Goal: Transaction & Acquisition: Purchase product/service

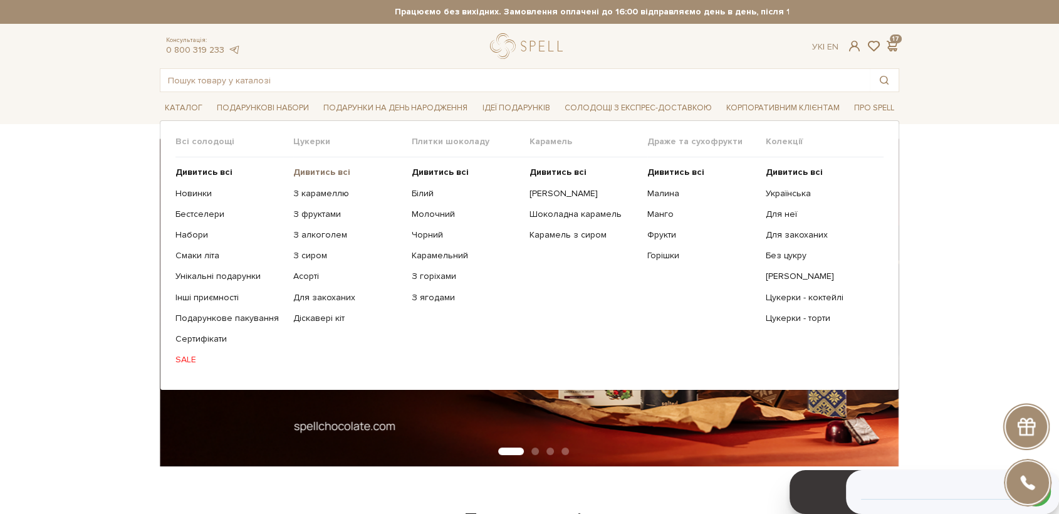
click at [316, 167] on b "Дивитись всі" at bounding box center [321, 172] width 57 height 11
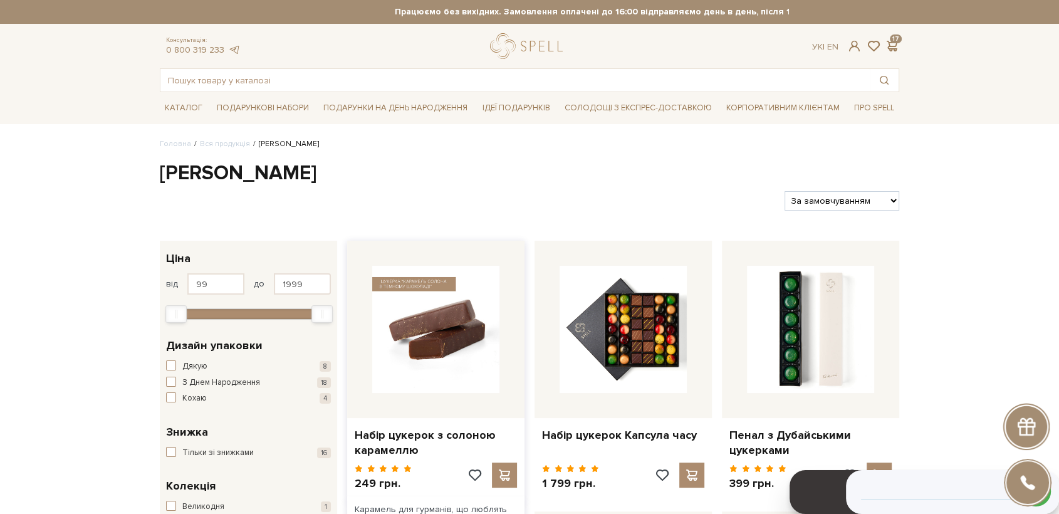
click at [438, 353] on img at bounding box center [435, 329] width 127 height 127
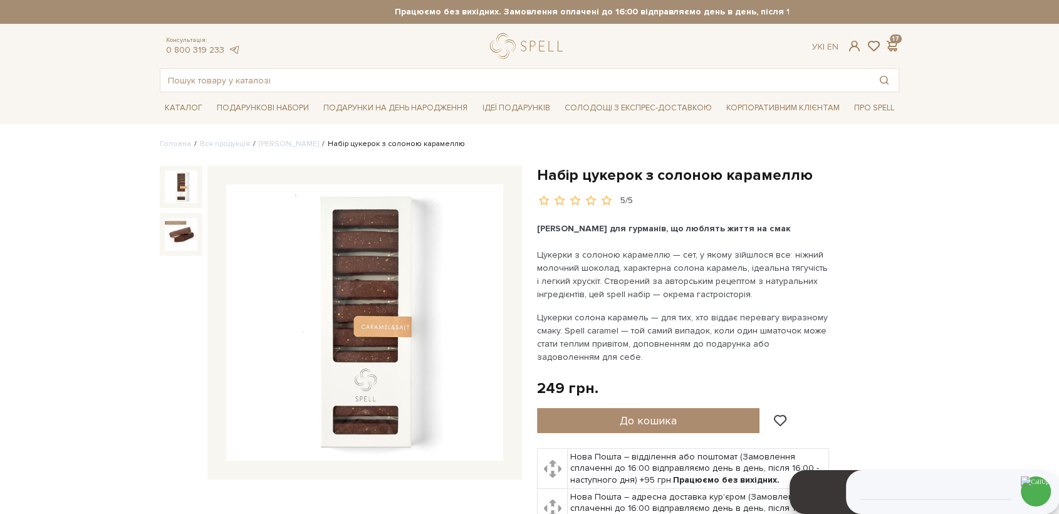
click at [367, 312] on img at bounding box center [364, 322] width 277 height 277
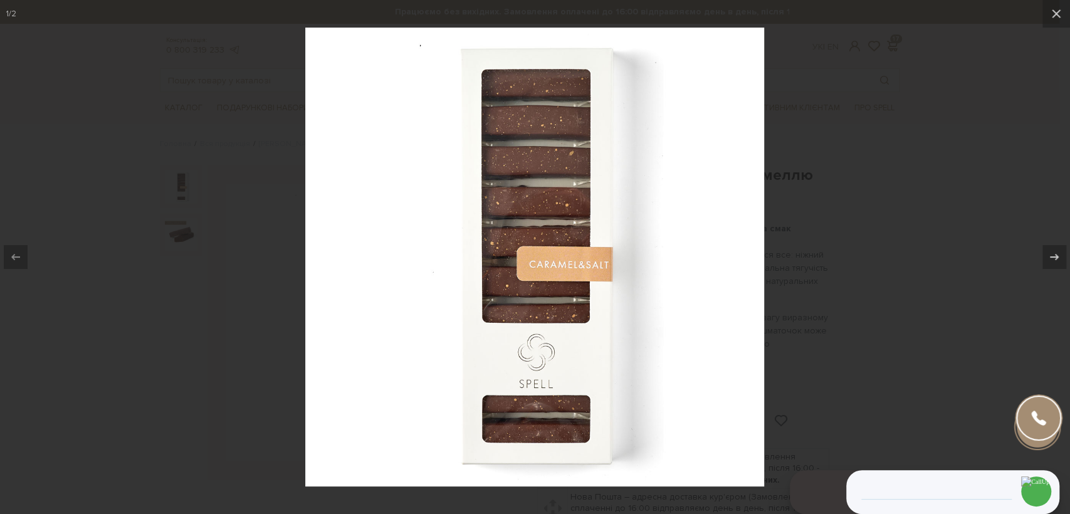
drag, startPoint x: 132, startPoint y: 391, endPoint x: 184, endPoint y: 436, distance: 68.8
click at [135, 395] on div at bounding box center [535, 257] width 1070 height 514
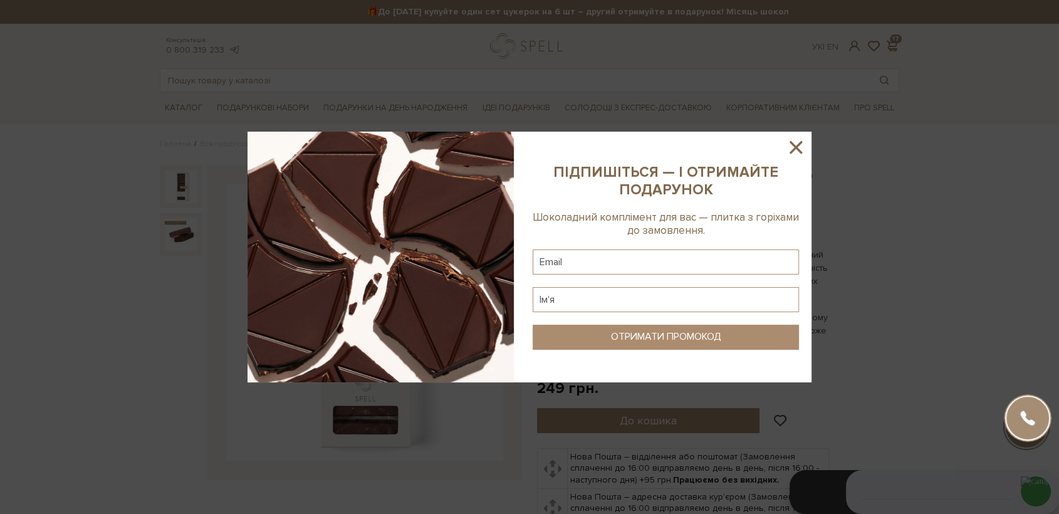
click at [796, 149] on icon at bounding box center [795, 147] width 21 height 21
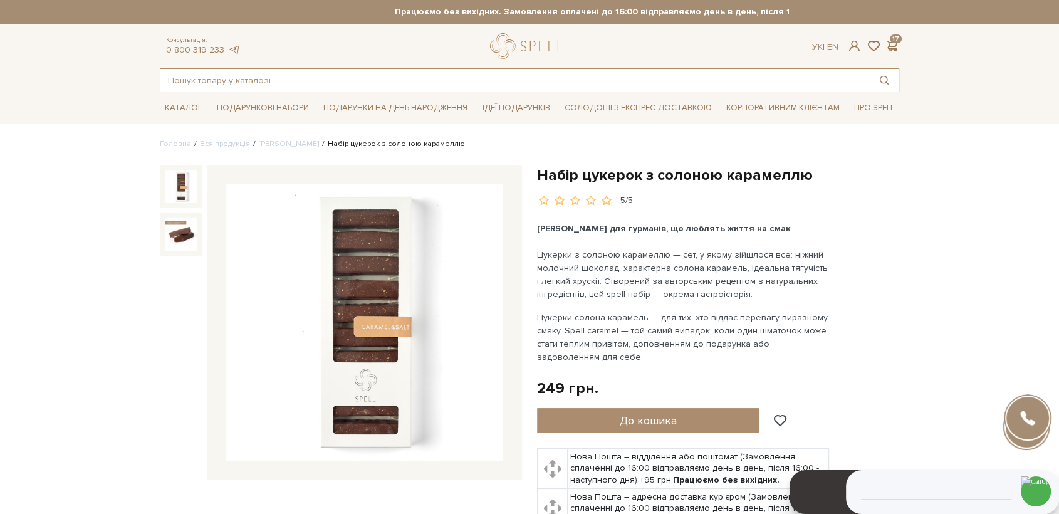
click at [420, 81] on input "text" at bounding box center [514, 80] width 709 height 23
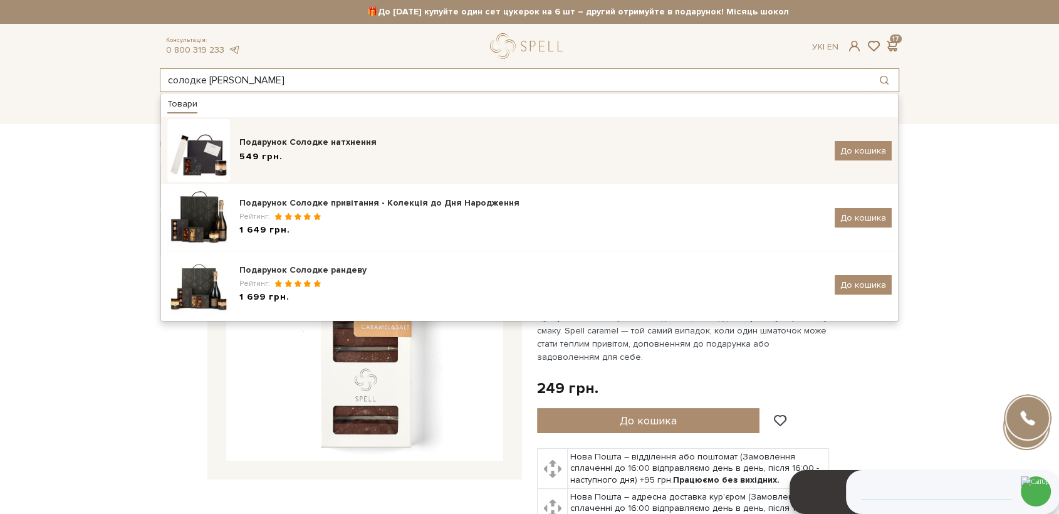
type input "солодке н"
click at [373, 150] on div "549 грн." at bounding box center [532, 156] width 586 height 13
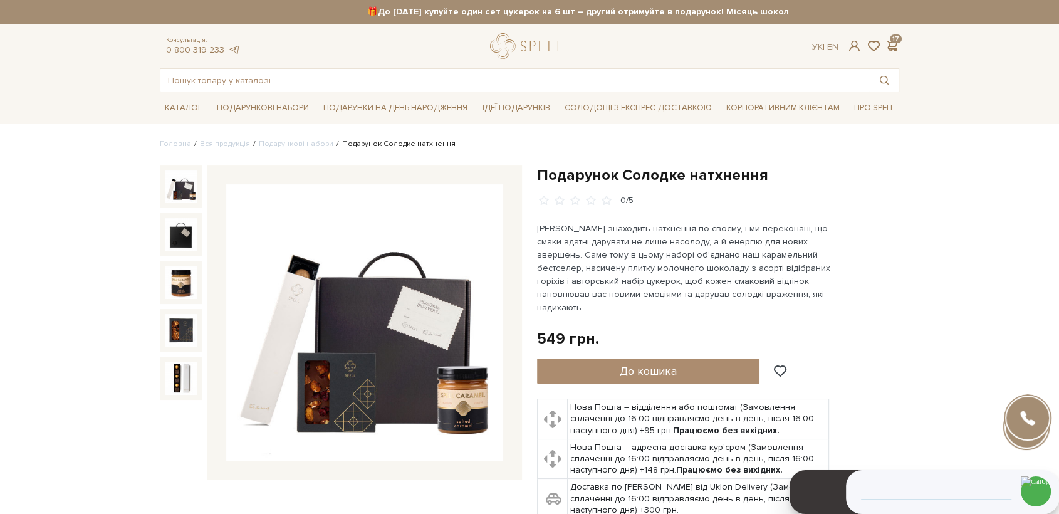
click at [367, 346] on img at bounding box center [364, 322] width 277 height 277
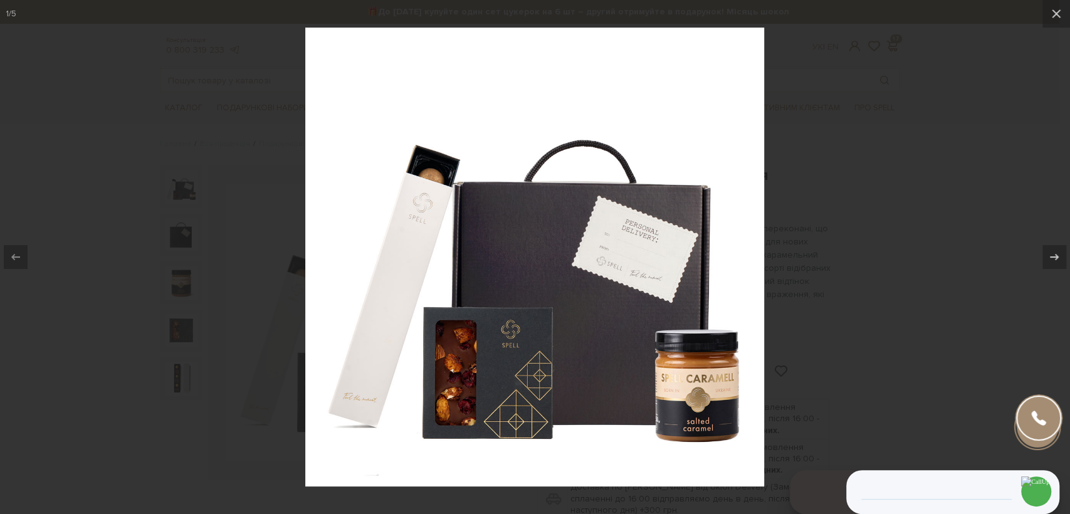
drag, startPoint x: 524, startPoint y: 284, endPoint x: 531, endPoint y: 288, distance: 7.9
drag, startPoint x: 852, startPoint y: 249, endPoint x: 676, endPoint y: 321, distance: 190.2
click at [853, 249] on div at bounding box center [535, 257] width 1070 height 514
